Goal: Find specific page/section: Find specific page/section

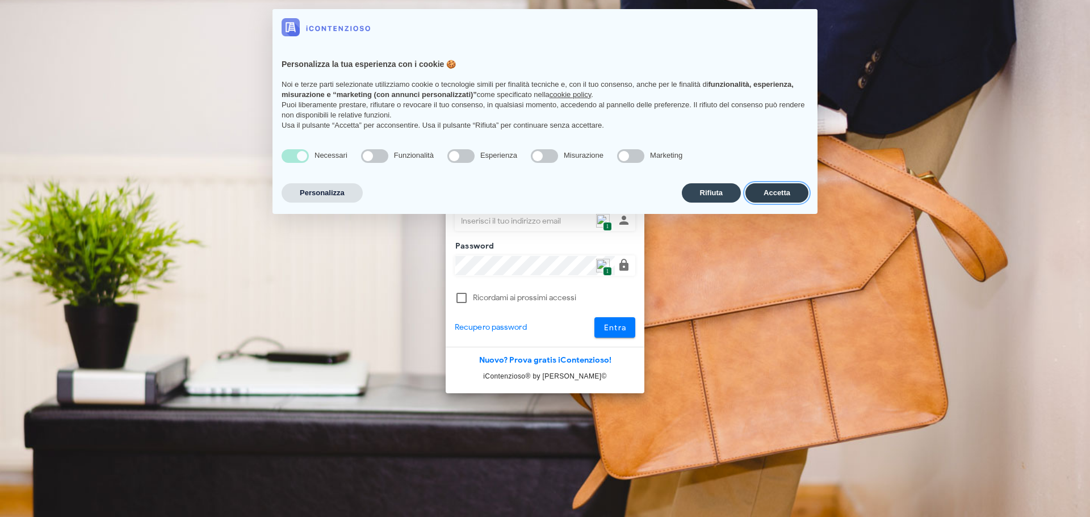
click at [784, 189] on button "Accetta" at bounding box center [777, 192] width 63 height 19
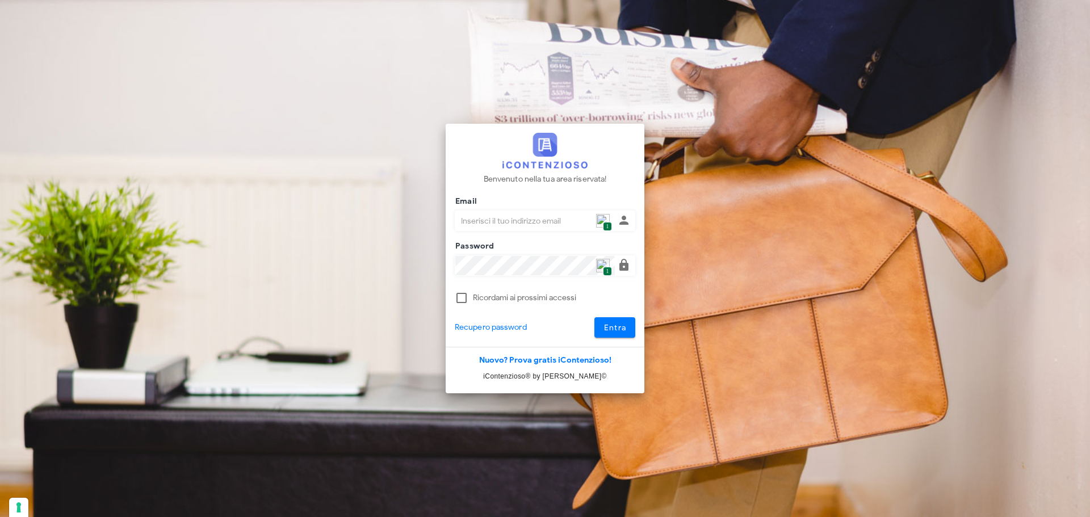
click at [615, 216] on div at bounding box center [625, 221] width 20 height 14
click at [609, 222] on span "1" at bounding box center [607, 227] width 9 height 10
type input "p.rizza@studioassociatoadrev.it"
click at [618, 335] on button "Entra" at bounding box center [615, 327] width 41 height 20
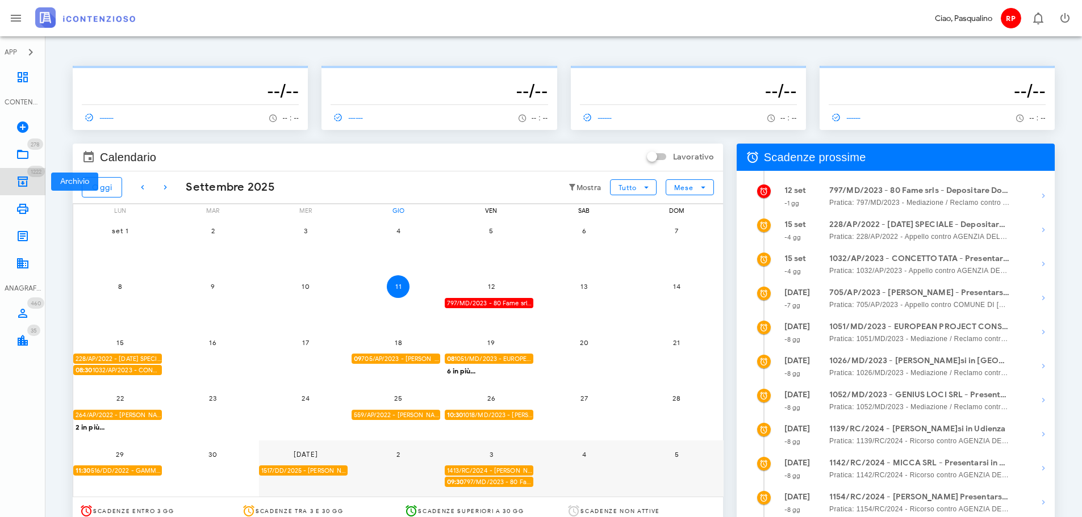
click at [36, 175] on span "1222" at bounding box center [36, 171] width 18 height 11
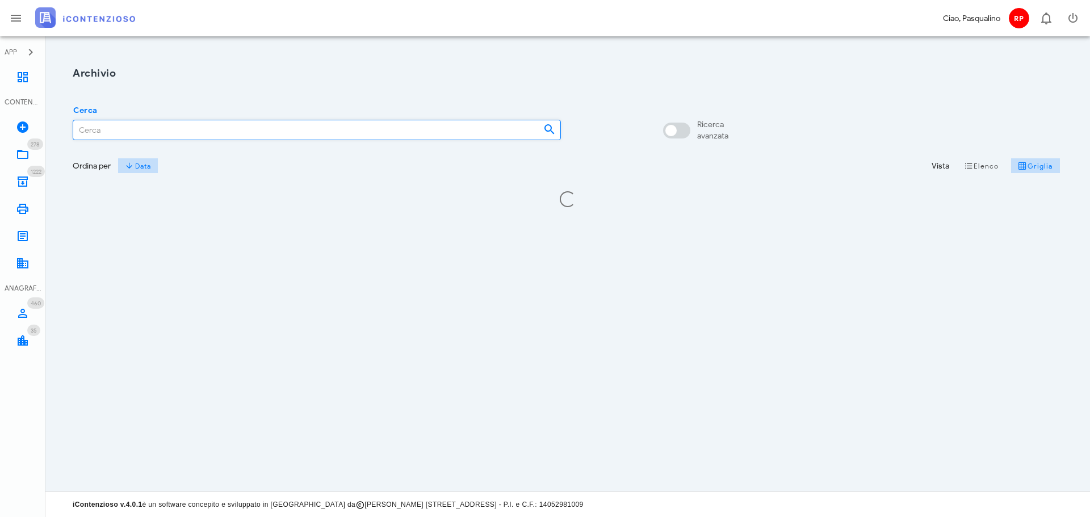
click at [223, 127] on input "Cerca" at bounding box center [303, 129] width 461 height 19
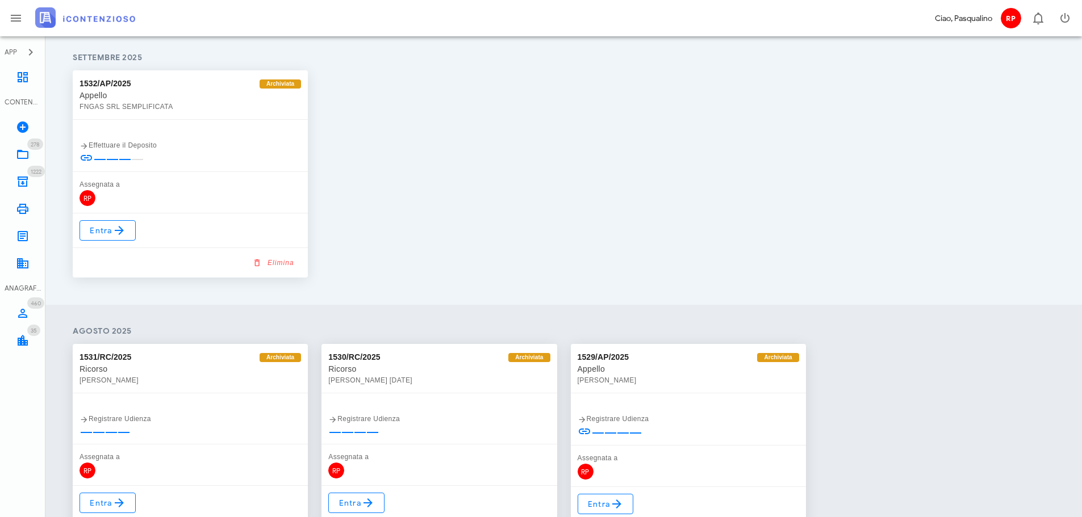
scroll to position [48, 0]
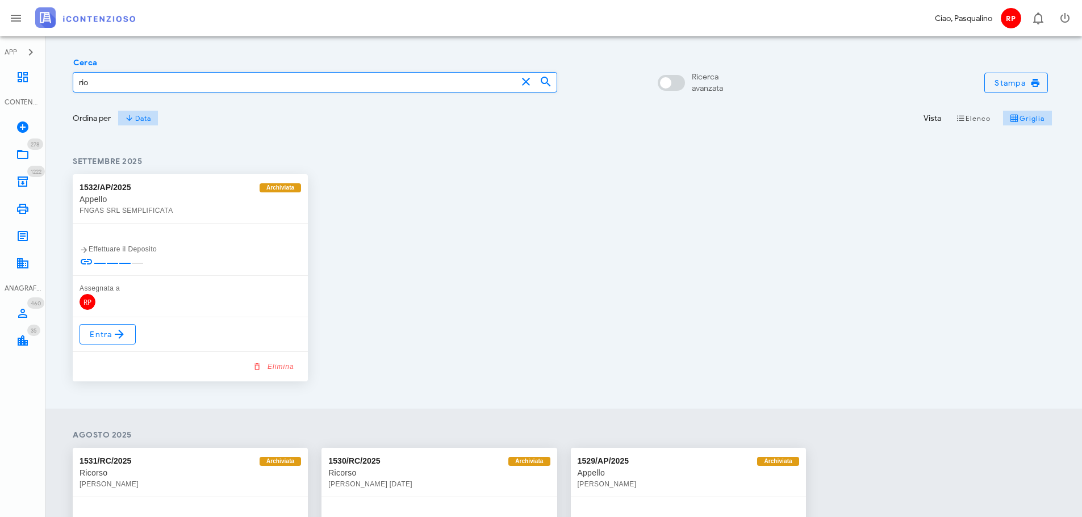
click at [132, 75] on input "rio" at bounding box center [294, 82] width 443 height 19
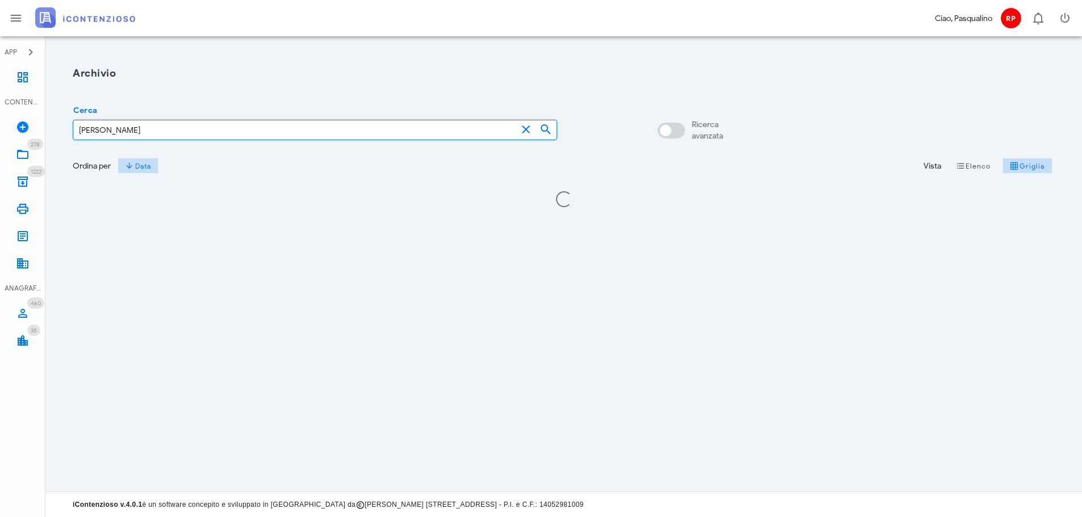
scroll to position [0, 0]
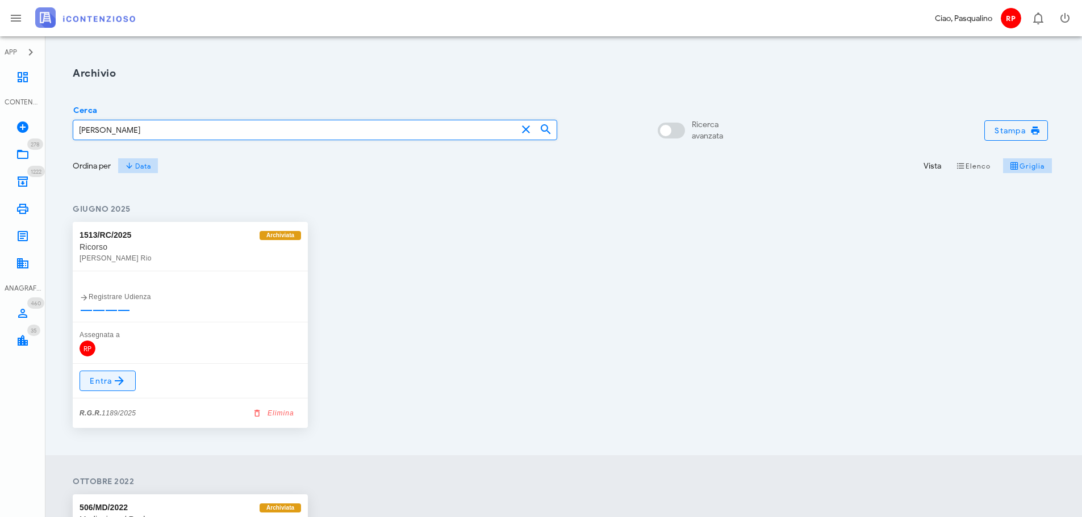
type input "SOFIO"
click at [117, 376] on icon at bounding box center [119, 381] width 14 height 14
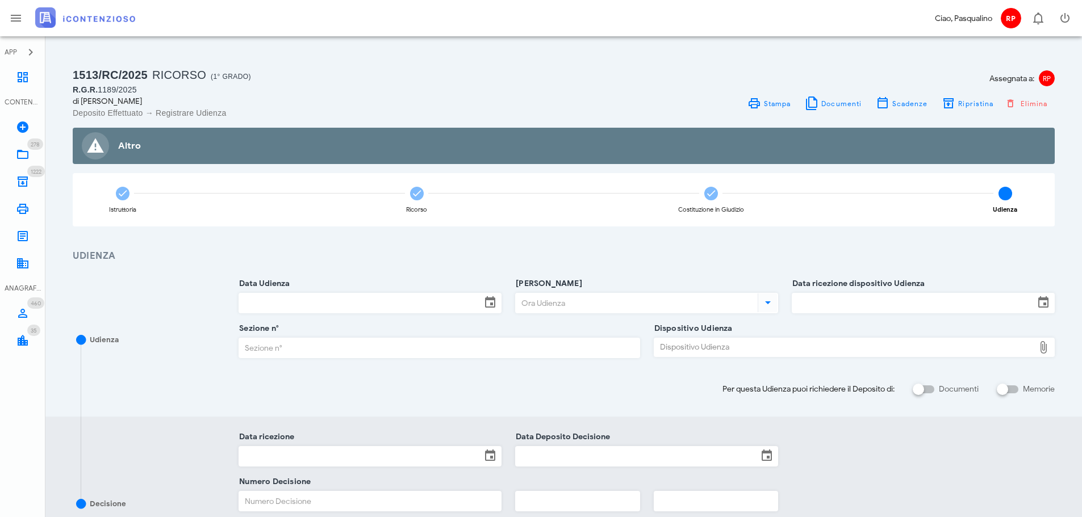
click at [116, 94] on div "R.G.R. 1189/2025" at bounding box center [315, 89] width 484 height 11
